Goal: Find specific page/section: Locate a particular part of the current website

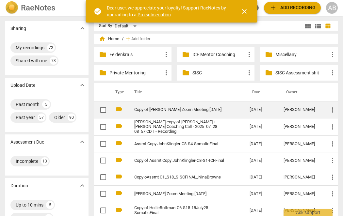
click at [197, 109] on link "Copy of [PERSON_NAME] Zoom Meeting [DATE]" at bounding box center [180, 109] width 92 height 5
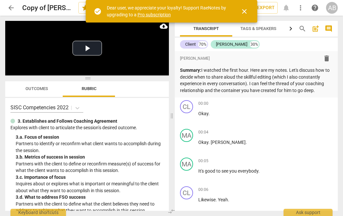
click at [245, 9] on span "close" at bounding box center [244, 12] width 8 height 8
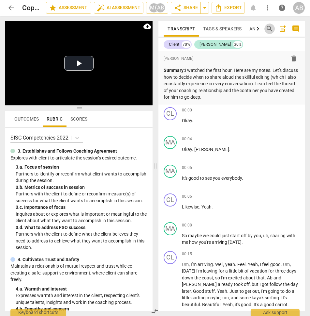
click at [269, 28] on span "search" at bounding box center [270, 29] width 8 height 8
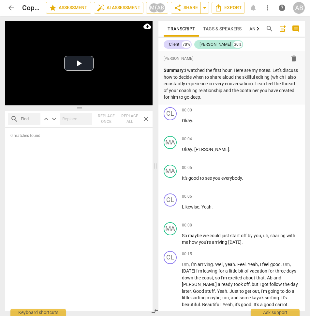
click at [10, 10] on span "arrow_back" at bounding box center [11, 8] width 8 height 8
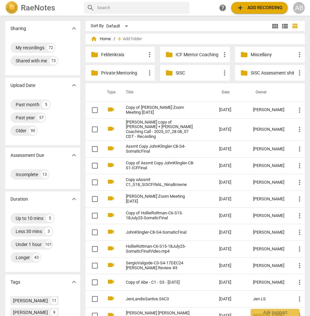
click at [118, 6] on input "text" at bounding box center [142, 8] width 90 height 10
type input "copy of [PERSON_NAME]"
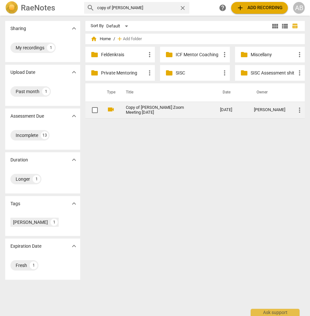
click at [137, 108] on link "Copy of [PERSON_NAME] Zoom Meeting [DATE]" at bounding box center [161, 110] width 71 height 10
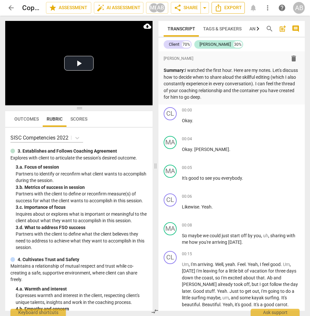
click at [236, 12] on button "Export" at bounding box center [228, 8] width 33 height 12
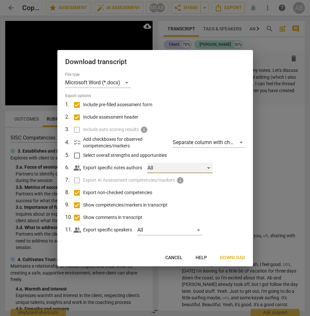
click at [211, 169] on div "All" at bounding box center [180, 168] width 65 height 10
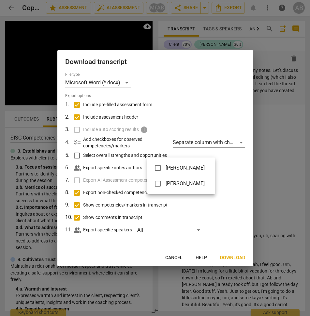
click at [227, 173] on div at bounding box center [155, 158] width 310 height 316
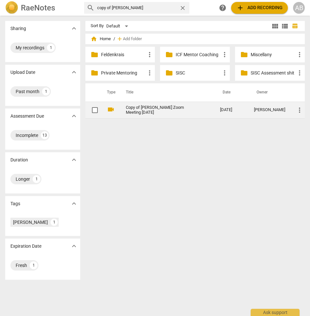
click at [149, 109] on link "Copy of [PERSON_NAME] Zoom Meeting [DATE]" at bounding box center [161, 110] width 71 height 10
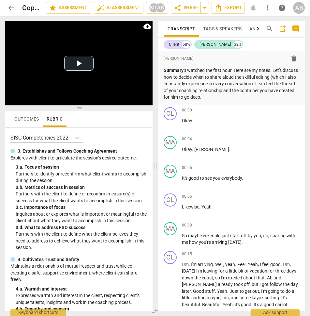
click at [25, 121] on span "Outcomes" at bounding box center [26, 118] width 24 height 5
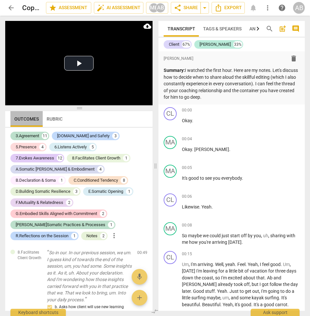
click at [25, 119] on span "Outcomes" at bounding box center [26, 118] width 24 height 5
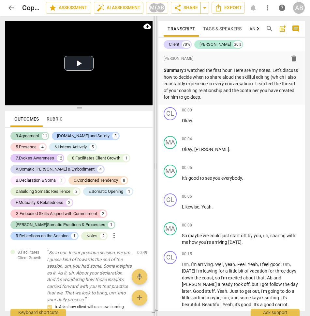
click at [155, 164] on span at bounding box center [156, 166] width 4 height 300
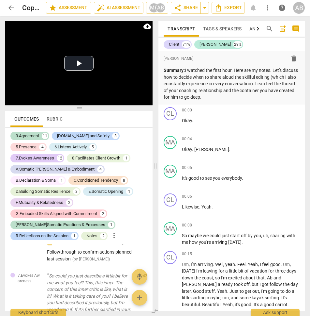
drag, startPoint x: 155, startPoint y: 164, endPoint x: 164, endPoint y: 167, distance: 8.9
click at [158, 165] on span at bounding box center [156, 166] width 4 height 300
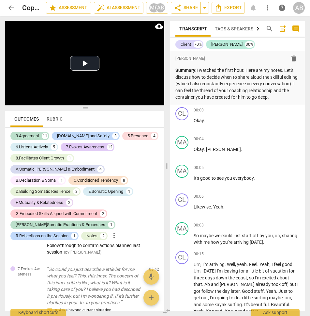
scroll to position [57, 0]
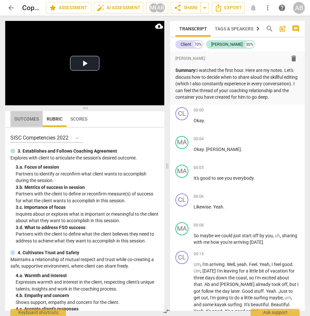
click at [25, 123] on span "Outcomes" at bounding box center [26, 118] width 32 height 9
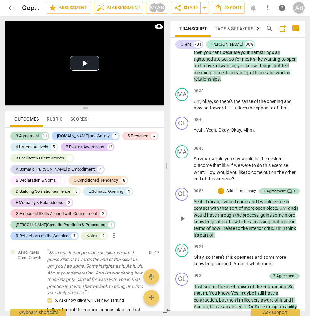
scroll to position [1441, 0]
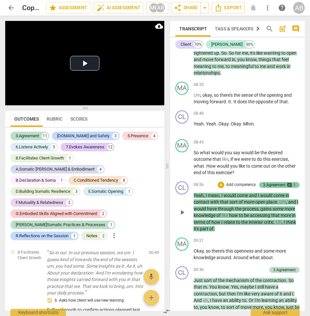
click at [277, 183] on div "3.Agreement" at bounding box center [274, 185] width 23 height 6
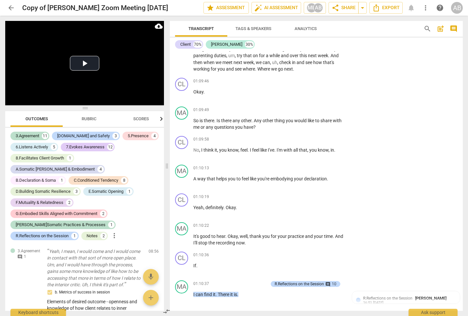
scroll to position [8218, 0]
click at [88, 120] on span "Rubric" at bounding box center [89, 118] width 15 height 5
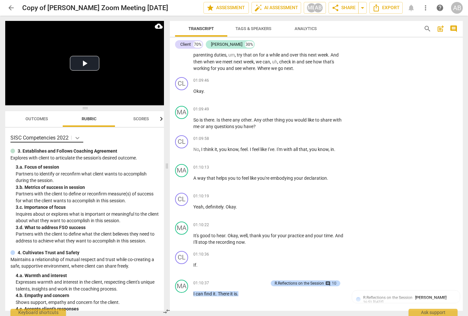
click at [79, 139] on icon at bounding box center [77, 137] width 7 height 7
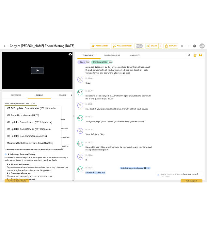
scroll to position [0, 0]
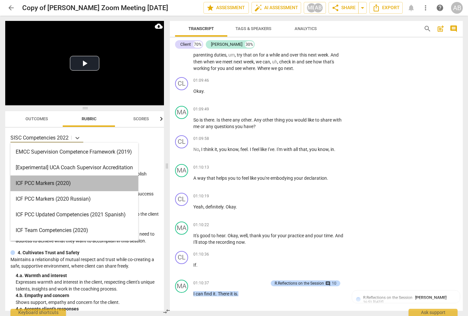
click at [72, 183] on div "ICF PCC Markers (2020)" at bounding box center [74, 183] width 128 height 16
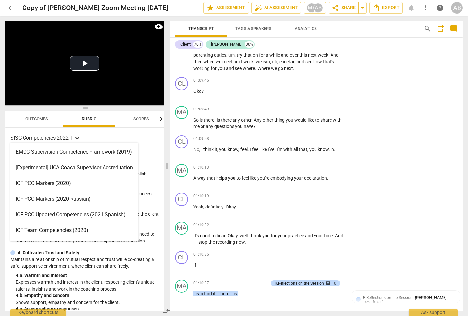
click at [78, 138] on icon at bounding box center [77, 138] width 4 height 2
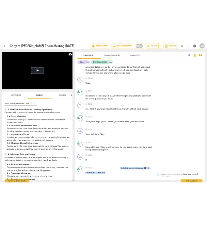
scroll to position [12142, 0]
